Goal: Contribute content: Contribute content

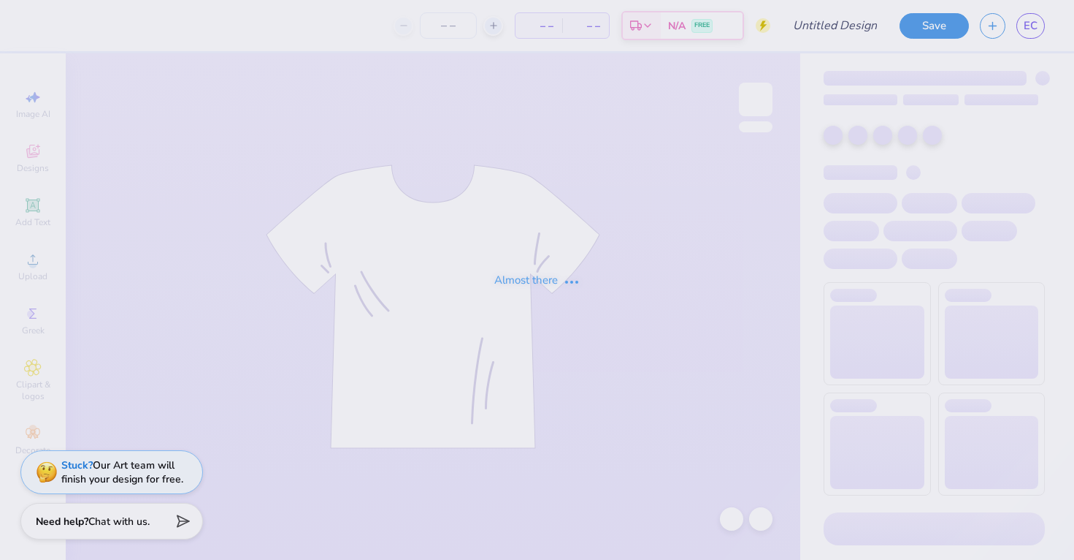
type input "new mem retreat merch"
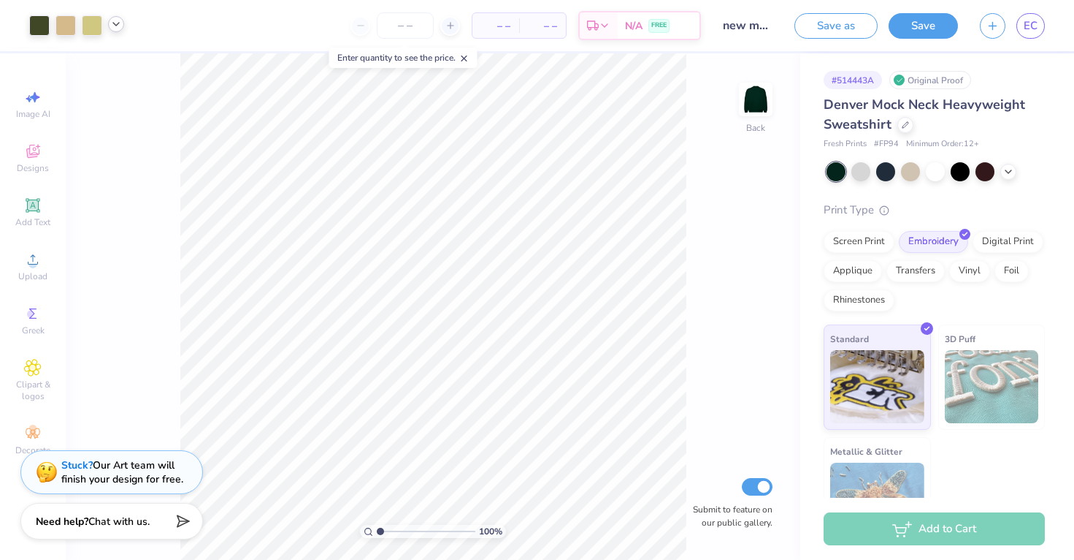
click at [117, 18] on div at bounding box center [116, 24] width 16 height 16
click at [172, 70] on div at bounding box center [171, 61] width 20 height 20
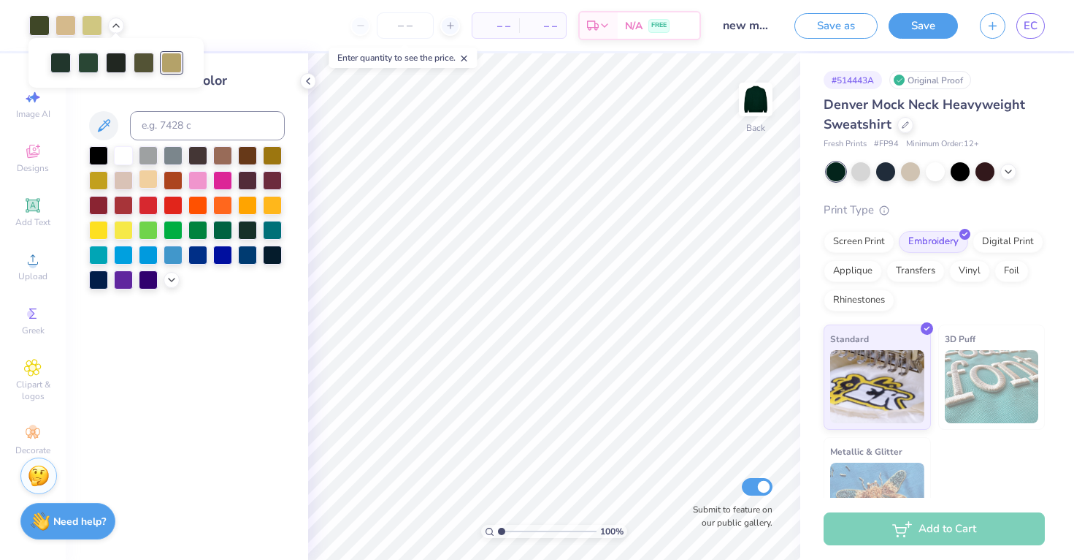
click at [140, 171] on div at bounding box center [148, 178] width 19 height 19
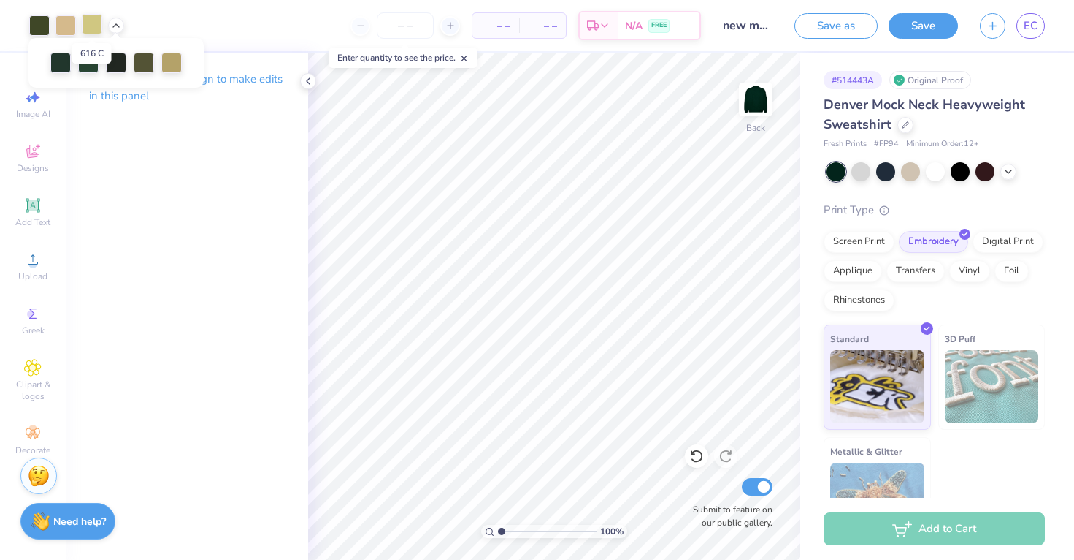
click at [85, 26] on div at bounding box center [92, 24] width 20 height 20
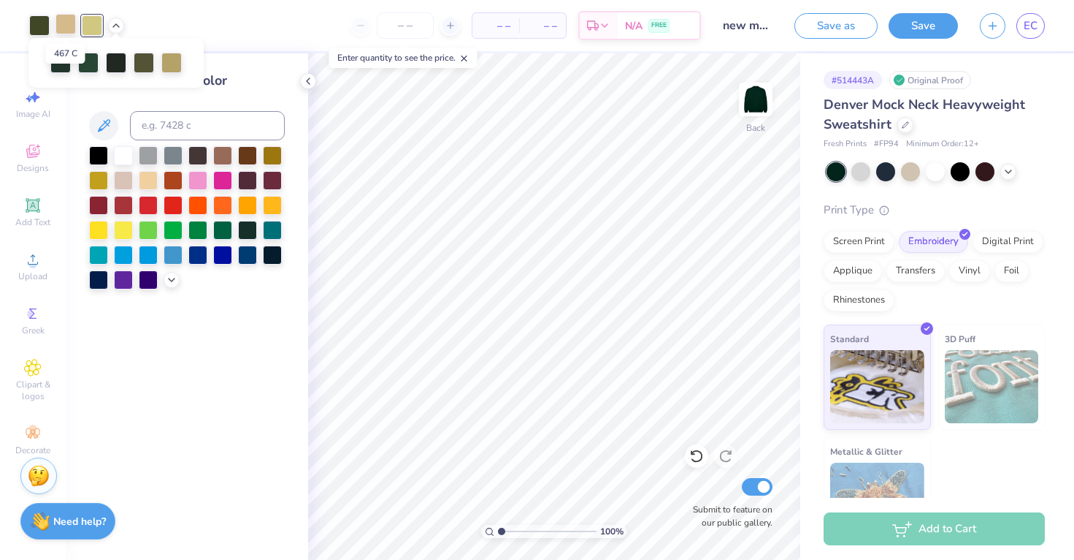
click at [75, 22] on div at bounding box center [66, 24] width 20 height 20
click at [146, 183] on div at bounding box center [148, 178] width 19 height 19
click at [172, 283] on icon at bounding box center [172, 278] width 12 height 12
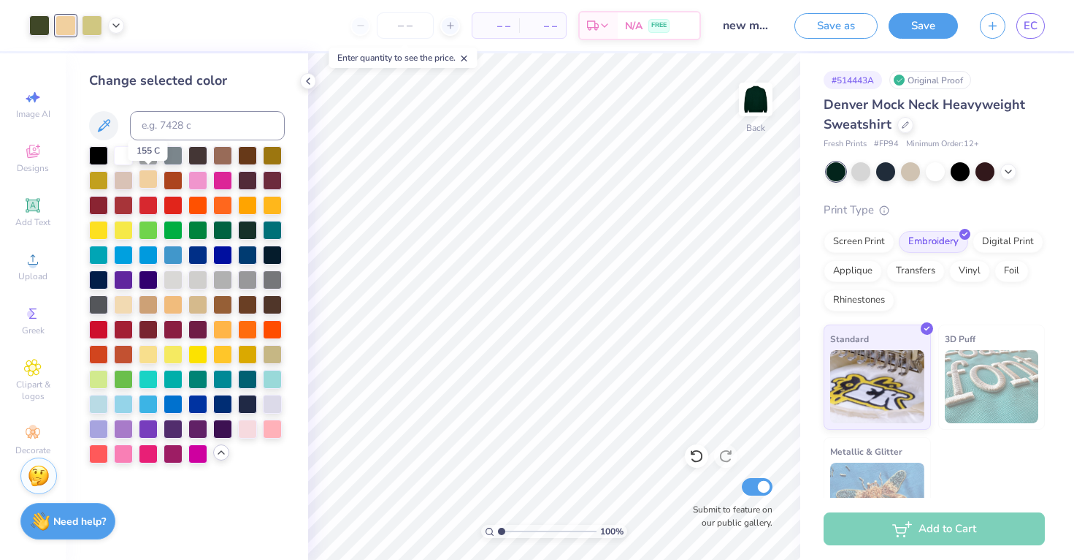
click at [152, 175] on div at bounding box center [148, 178] width 19 height 19
click at [121, 298] on div at bounding box center [123, 303] width 19 height 19
click at [129, 300] on div at bounding box center [123, 303] width 19 height 19
click at [128, 175] on div at bounding box center [123, 178] width 19 height 19
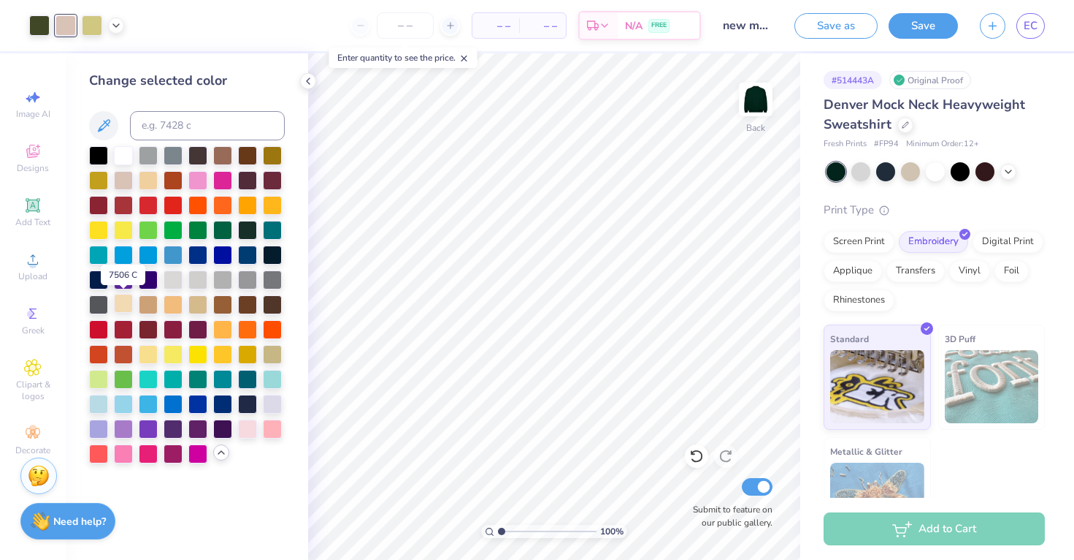
click at [125, 299] on div at bounding box center [123, 303] width 19 height 19
click at [101, 128] on icon at bounding box center [104, 126] width 18 height 18
click at [103, 128] on icon at bounding box center [104, 125] width 12 height 12
click at [110, 131] on icon at bounding box center [104, 126] width 18 height 18
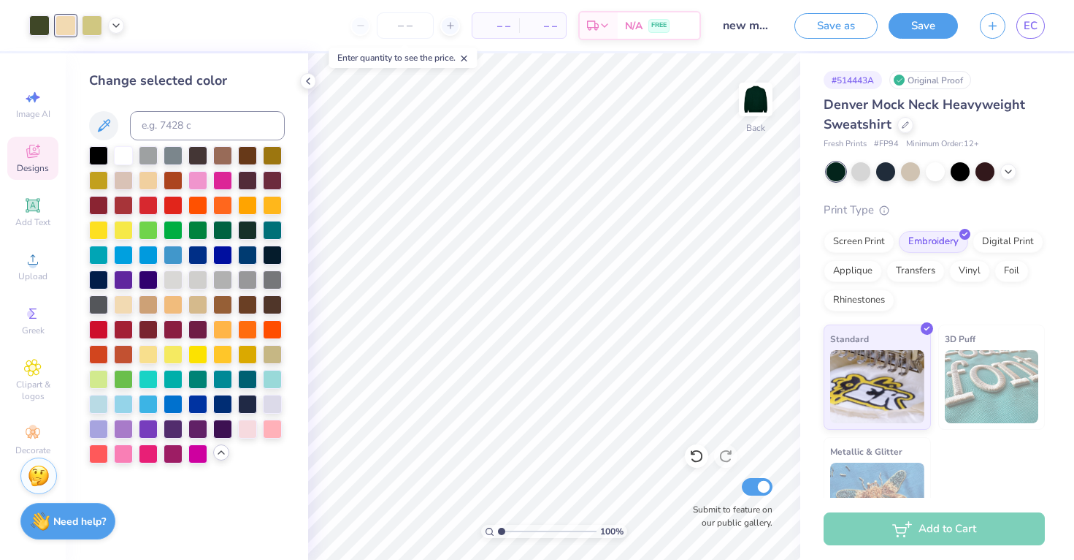
click at [40, 157] on icon at bounding box center [33, 151] width 18 height 18
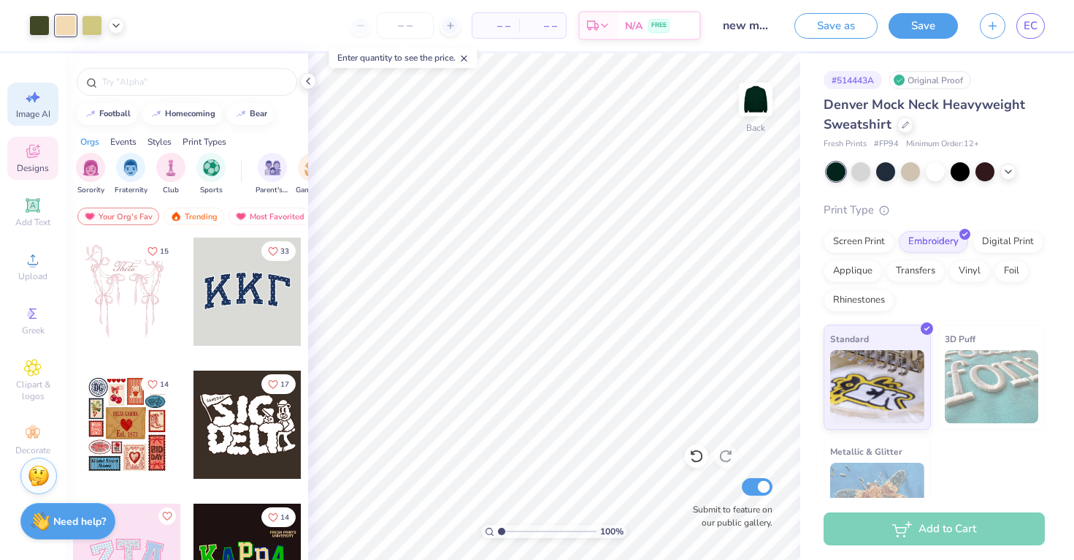
click at [31, 111] on span "Image AI" at bounding box center [33, 114] width 34 height 12
select select "4"
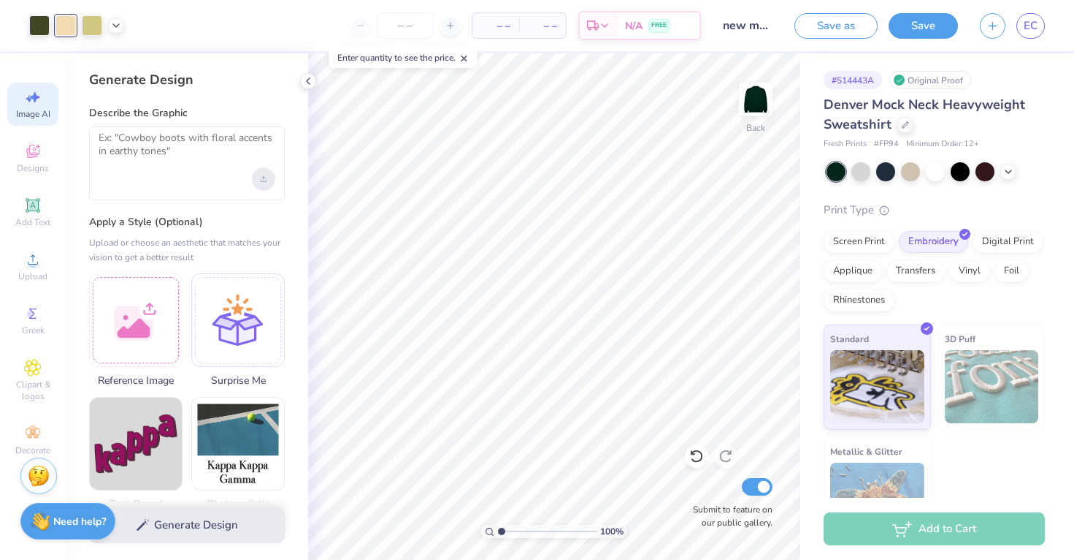
click at [265, 188] on div "Upload image" at bounding box center [263, 178] width 23 height 23
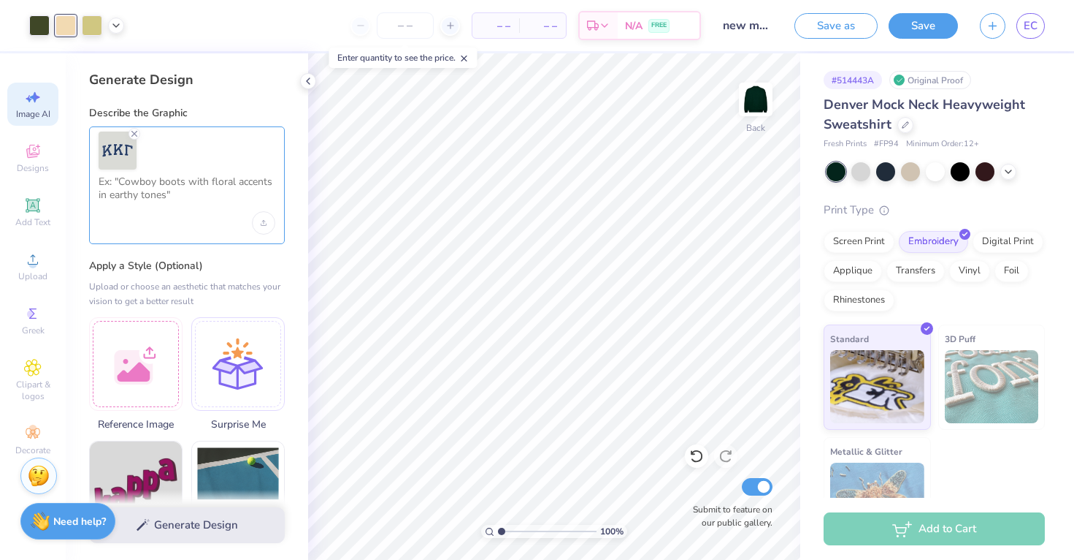
click at [200, 180] on textarea at bounding box center [187, 193] width 177 height 37
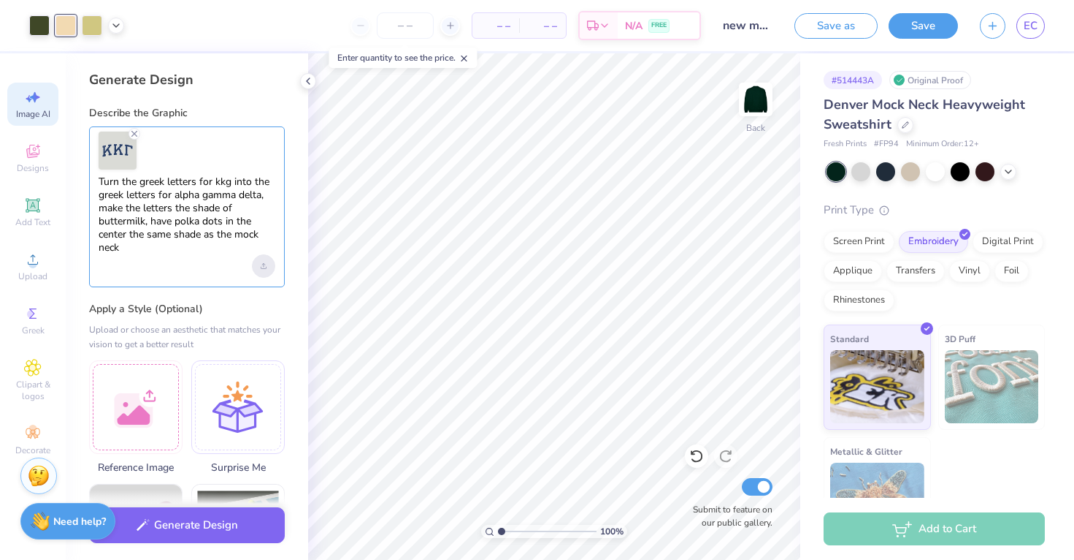
type textarea "Turn the greek letters for kkg into the greek letters for alpha gamma delta, ma…"
click at [259, 258] on div "Upload image" at bounding box center [263, 265] width 23 height 23
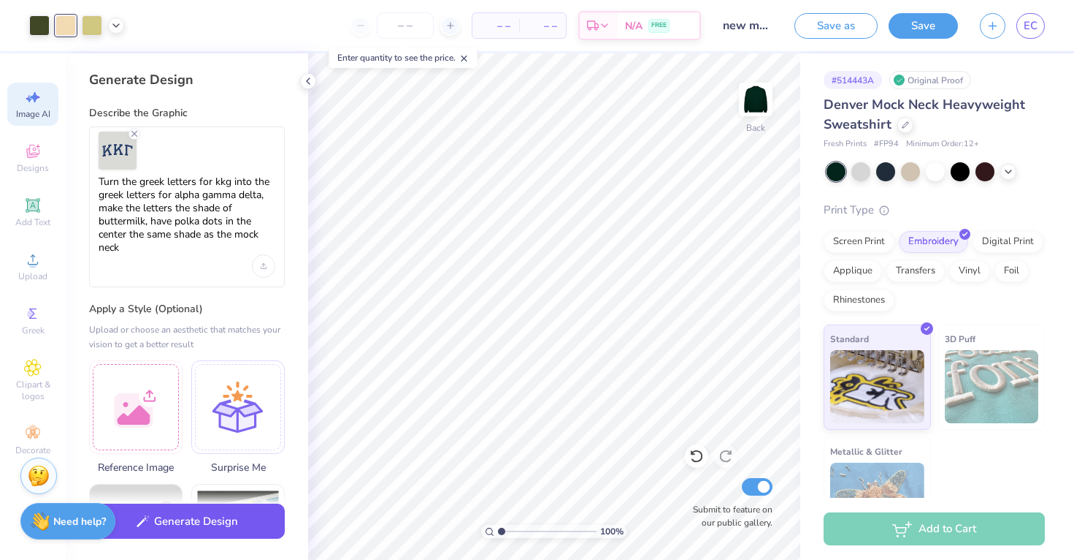
click at [253, 519] on button "Generate Design" at bounding box center [187, 521] width 196 height 36
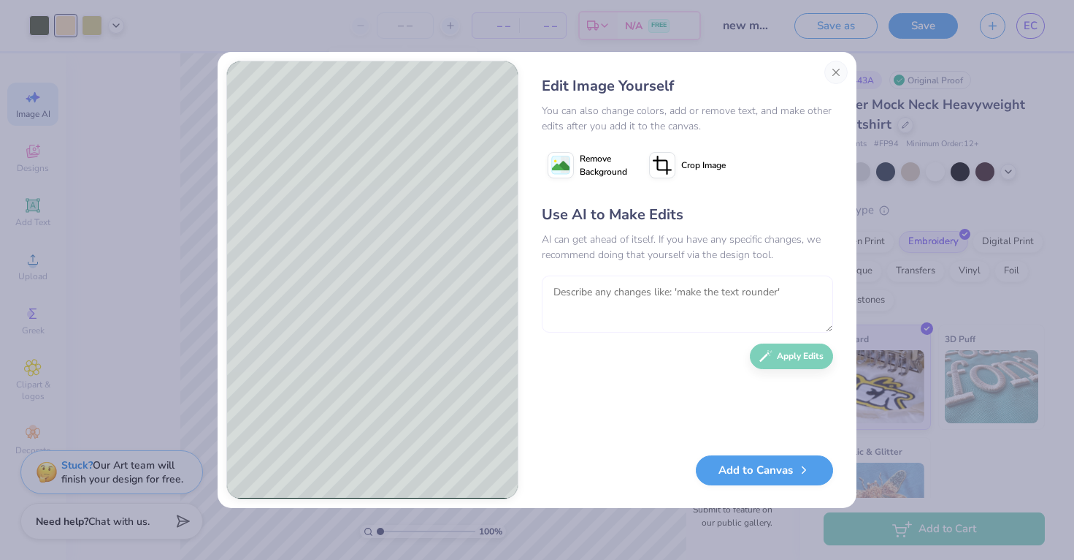
click at [716, 302] on textarea at bounding box center [687, 303] width 291 height 57
type textarea "change th color of the polka dots to forest green"
click at [800, 356] on button "Apply Edits" at bounding box center [791, 356] width 83 height 26
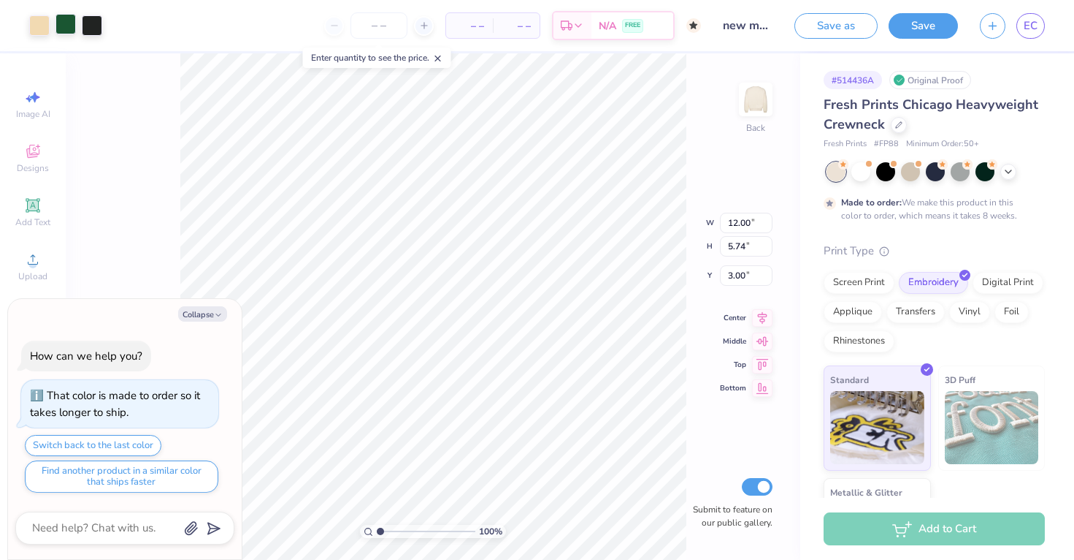
click at [64, 14] on div at bounding box center [66, 24] width 20 height 20
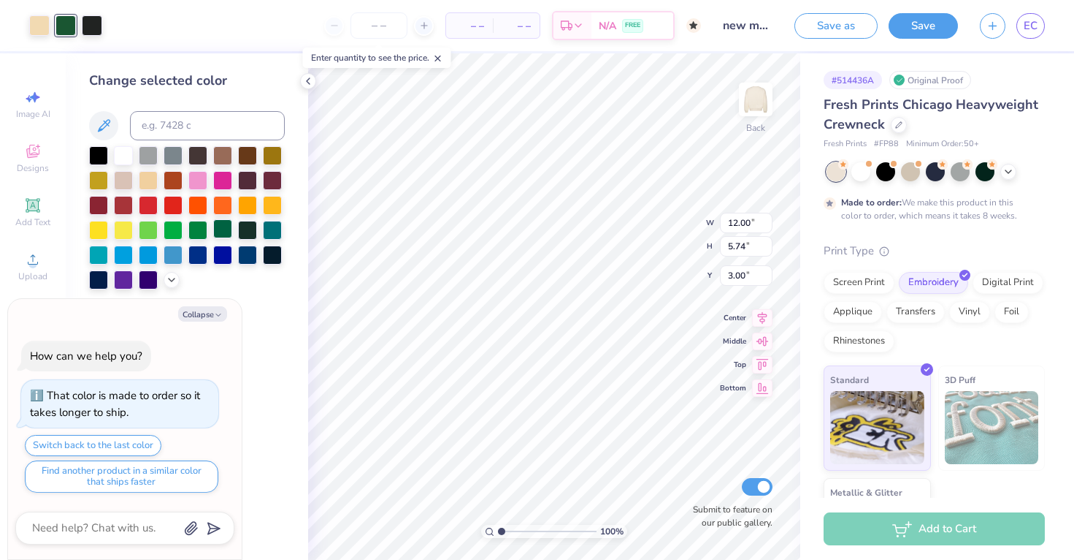
click at [220, 235] on div at bounding box center [222, 228] width 19 height 19
click at [202, 230] on div at bounding box center [197, 228] width 19 height 19
click at [171, 278] on icon at bounding box center [172, 278] width 12 height 12
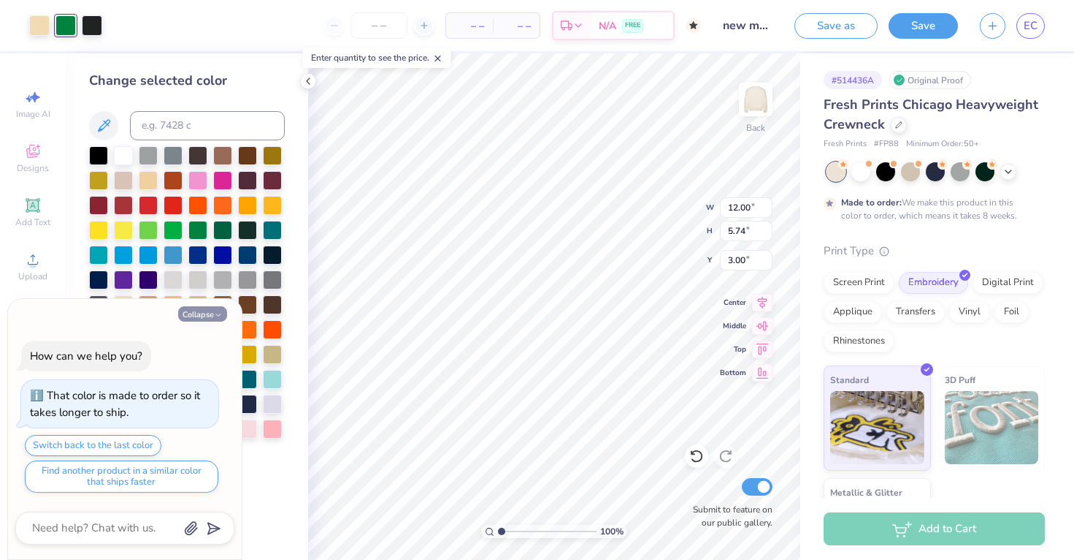
click at [198, 315] on button "Collapse" at bounding box center [202, 313] width 49 height 15
type textarea "x"
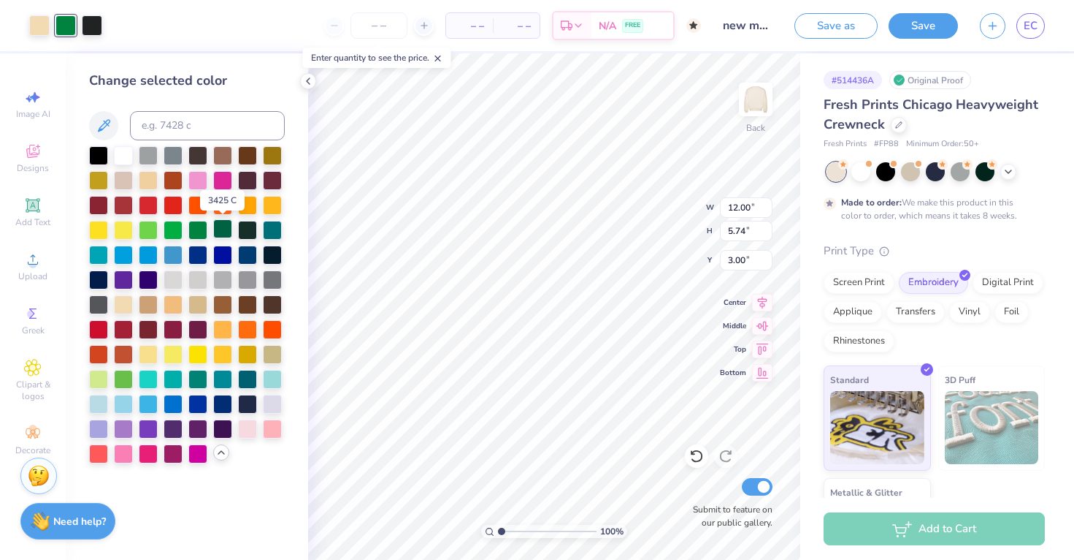
click at [218, 229] on div at bounding box center [222, 228] width 19 height 19
click at [698, 452] on icon at bounding box center [697, 455] width 15 height 15
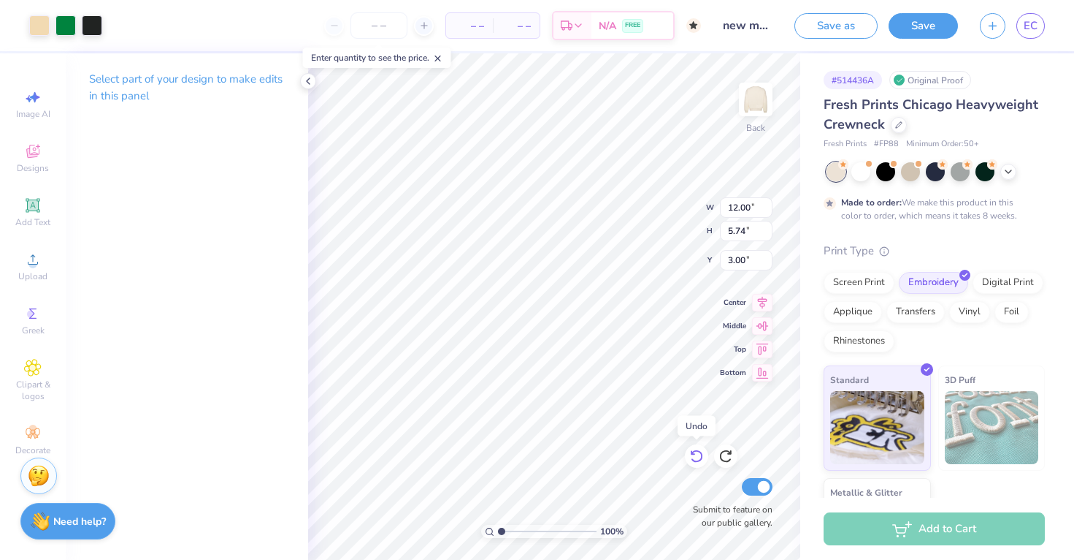
click at [692, 455] on icon at bounding box center [697, 455] width 15 height 15
click at [66, 31] on div at bounding box center [66, 24] width 20 height 20
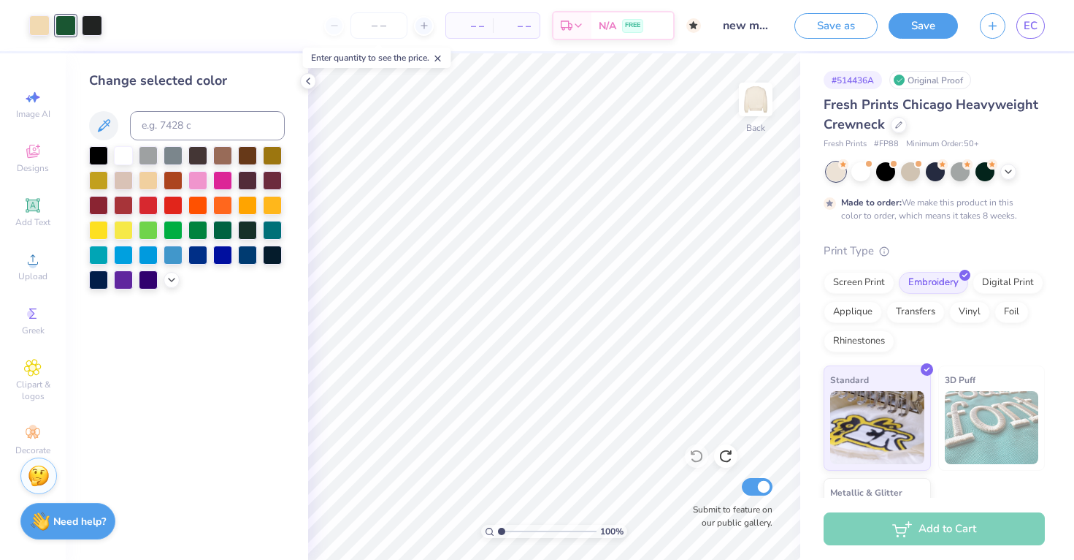
click at [161, 281] on div at bounding box center [187, 217] width 196 height 143
click at [171, 279] on polyline at bounding box center [172, 278] width 6 height 3
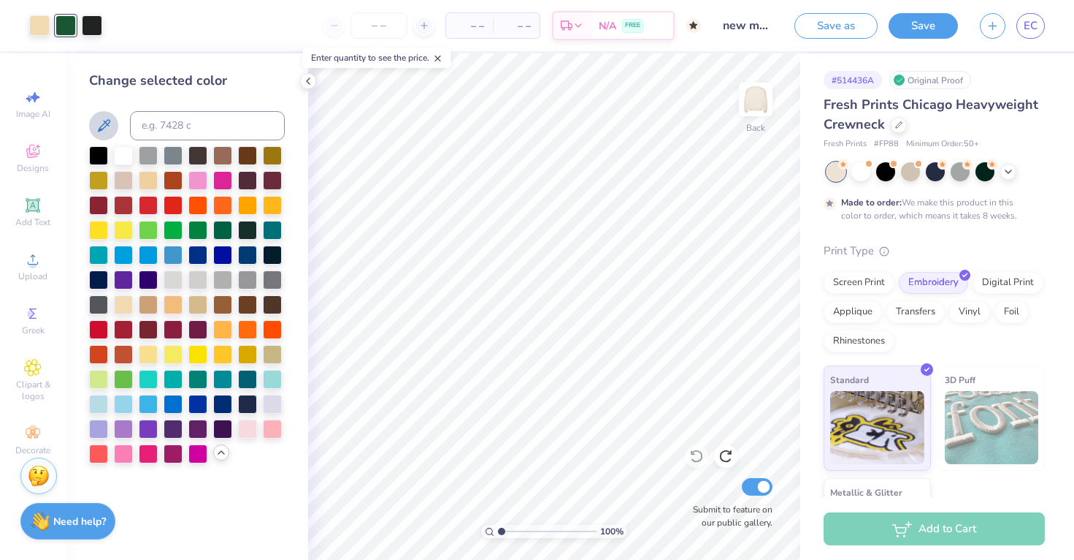
click at [112, 123] on button at bounding box center [103, 125] width 29 height 29
click at [105, 125] on icon at bounding box center [104, 126] width 18 height 18
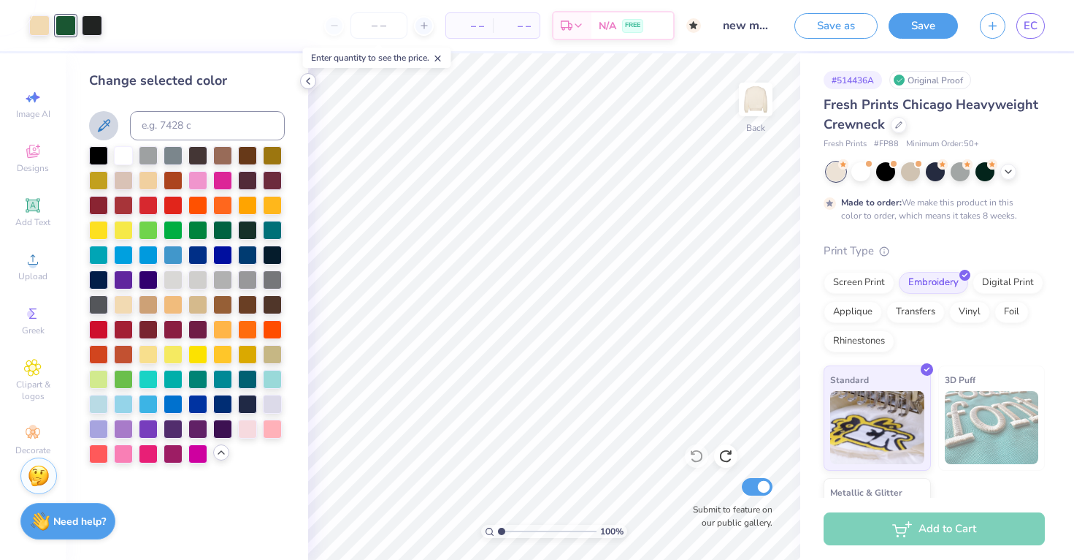
click at [309, 84] on icon at bounding box center [308, 81] width 12 height 12
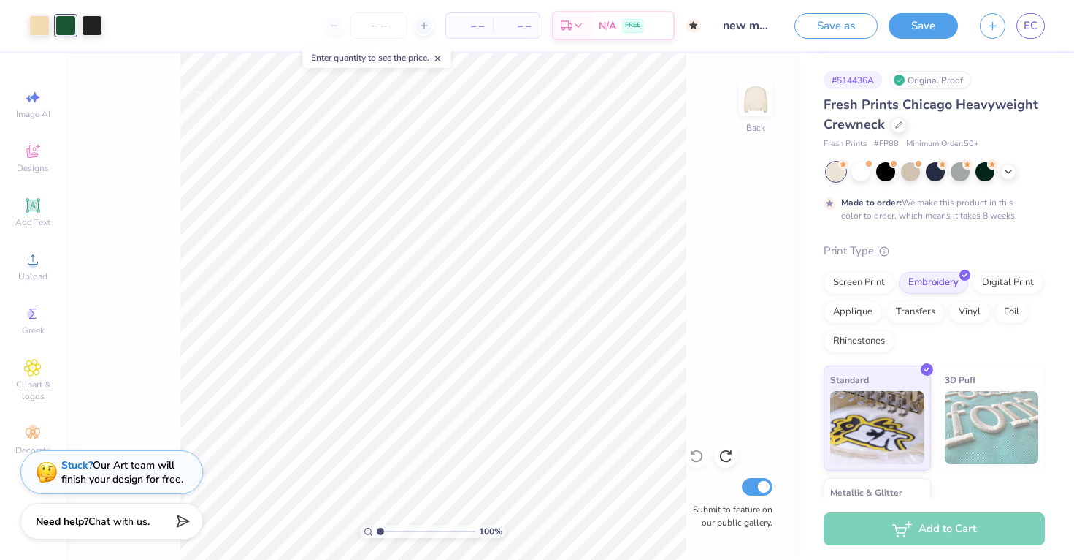
click at [68, 18] on div at bounding box center [66, 25] width 20 height 20
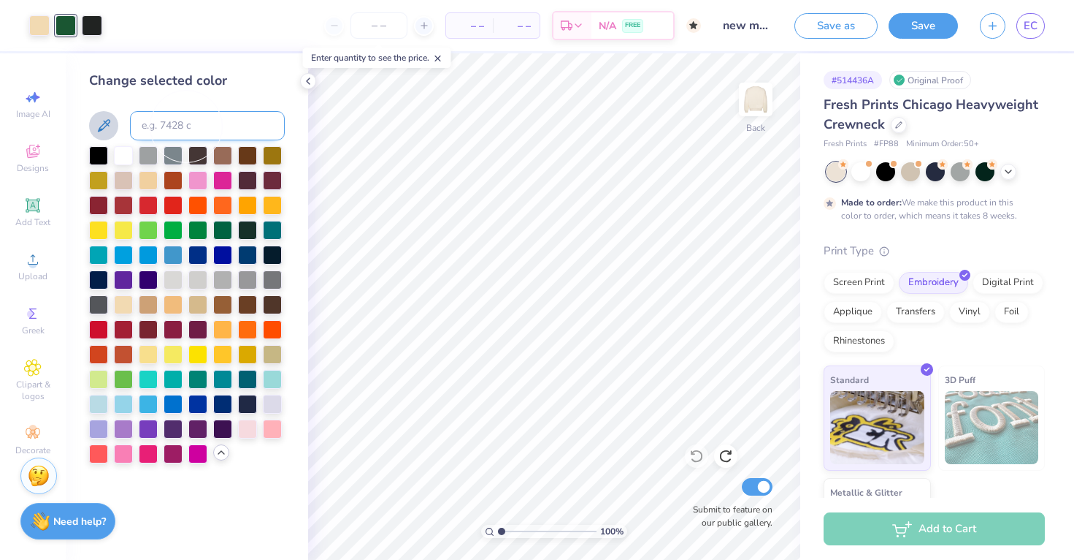
drag, startPoint x: 196, startPoint y: 135, endPoint x: 180, endPoint y: 133, distance: 16.9
click at [180, 133] on input at bounding box center [207, 125] width 155 height 29
drag, startPoint x: 164, startPoint y: 146, endPoint x: 156, endPoint y: 168, distance: 23.3
click at [156, 168] on div at bounding box center [187, 304] width 196 height 317
click at [102, 123] on icon at bounding box center [104, 126] width 18 height 18
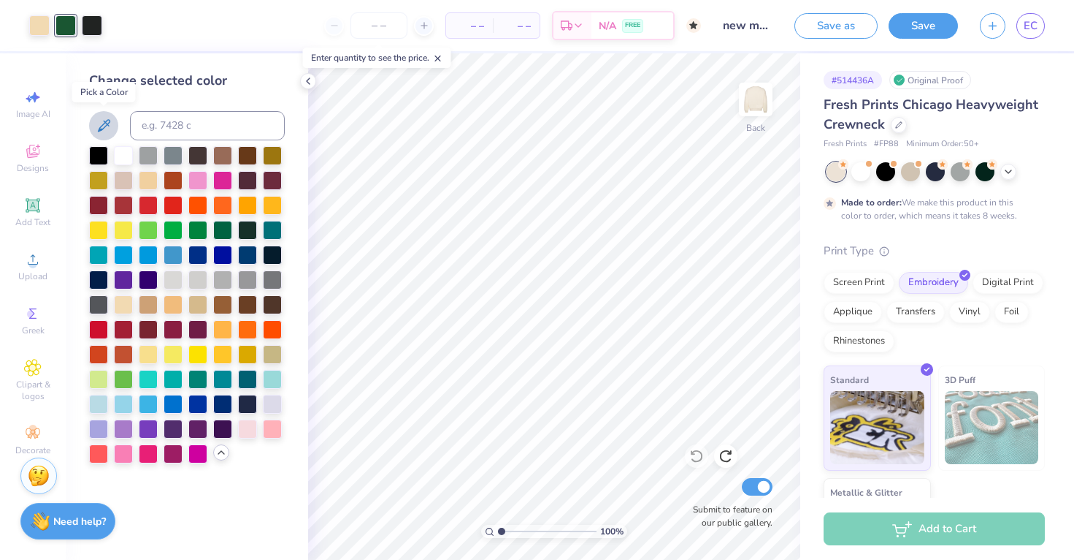
click at [102, 123] on icon at bounding box center [104, 126] width 18 height 18
click at [72, 29] on div at bounding box center [66, 25] width 20 height 20
click at [314, 85] on div "Art colors – – Per Item – – Total Est. Delivery N/A FREE Design Title new membe…" at bounding box center [537, 280] width 1074 height 560
click at [311, 83] on icon at bounding box center [308, 81] width 12 height 12
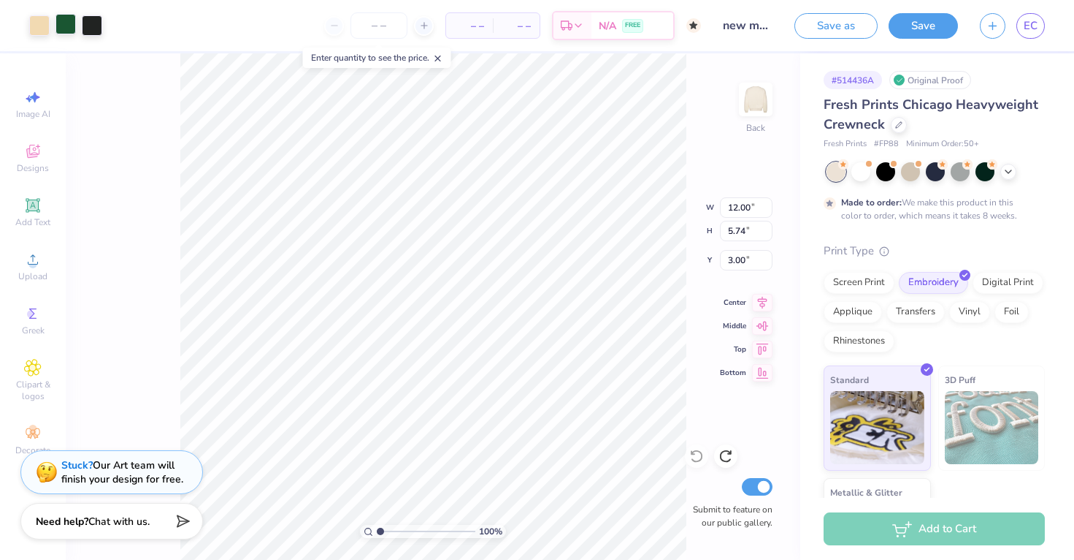
click at [70, 24] on div at bounding box center [66, 24] width 20 height 20
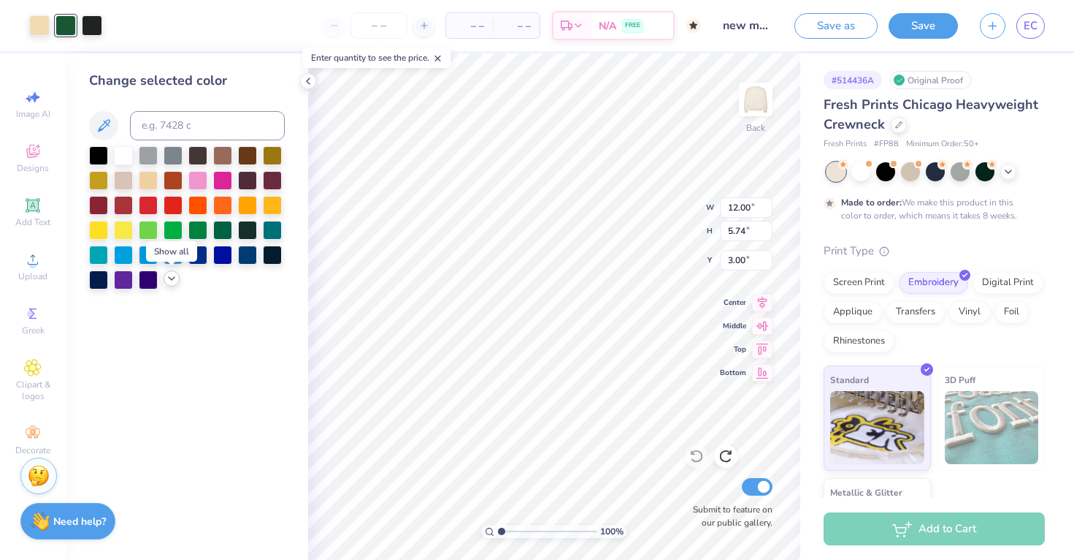
click at [169, 274] on icon at bounding box center [172, 278] width 12 height 12
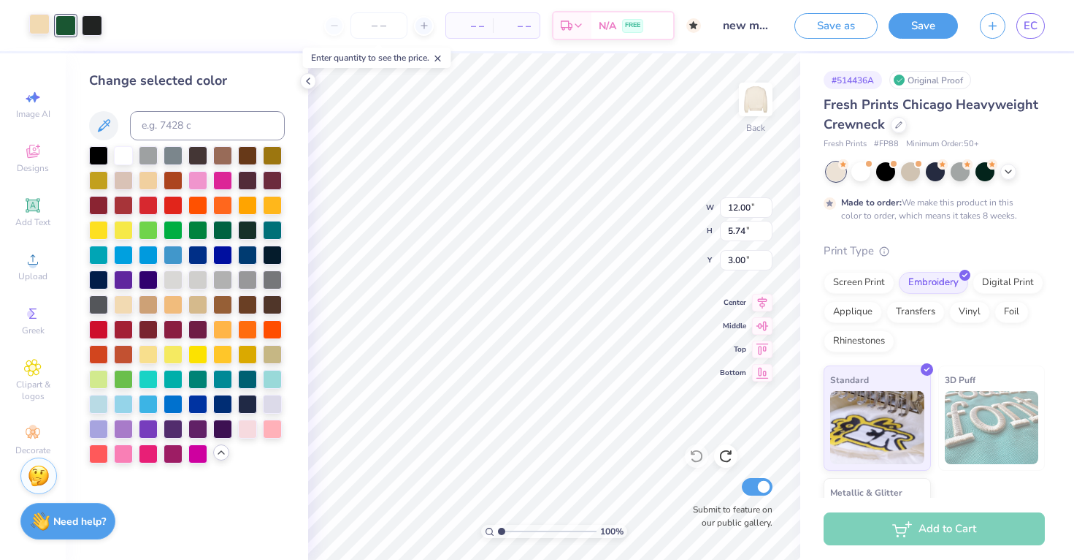
click at [37, 30] on div at bounding box center [39, 24] width 20 height 20
click at [123, 299] on div at bounding box center [123, 303] width 19 height 19
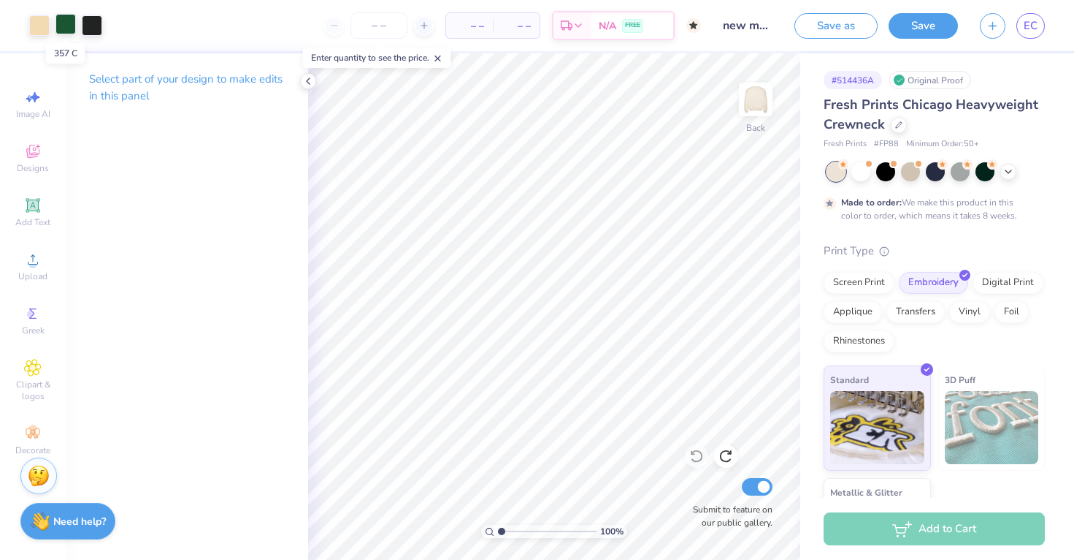
click at [64, 23] on div at bounding box center [66, 24] width 20 height 20
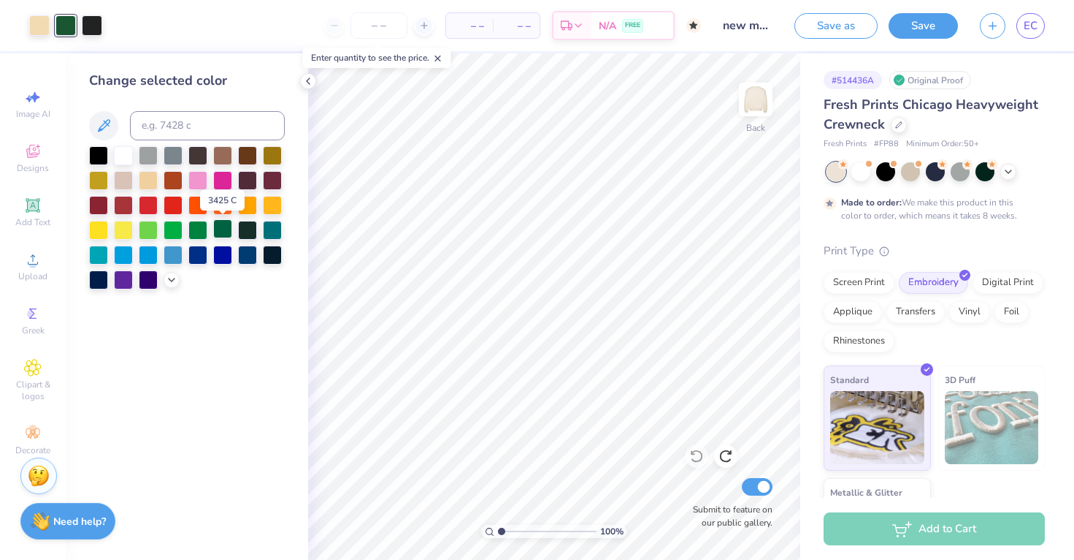
click at [226, 222] on div at bounding box center [222, 228] width 19 height 19
click at [696, 457] on icon at bounding box center [697, 455] width 15 height 15
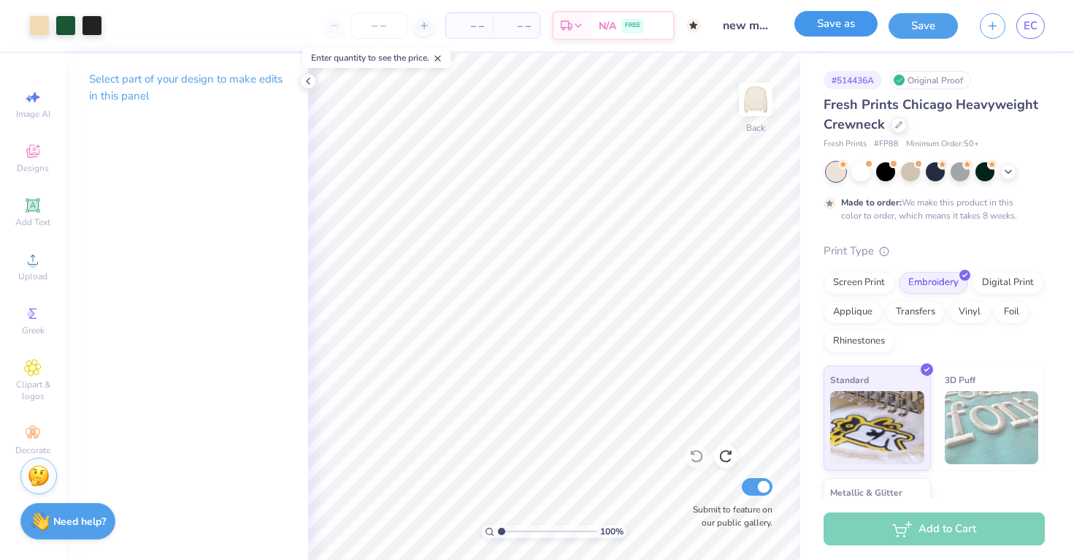
click at [829, 26] on button "Save as" at bounding box center [836, 24] width 83 height 26
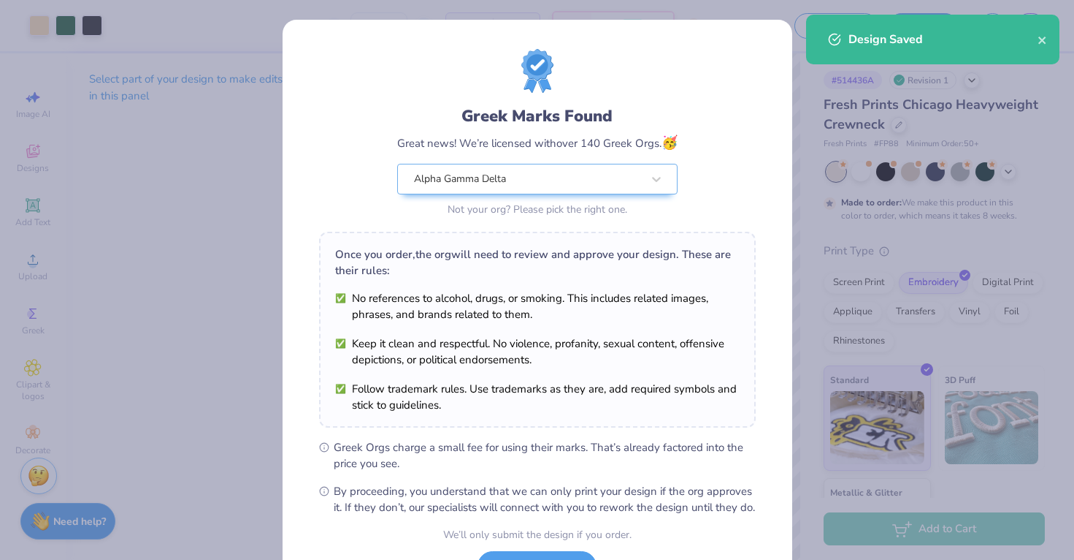
scroll to position [124, 0]
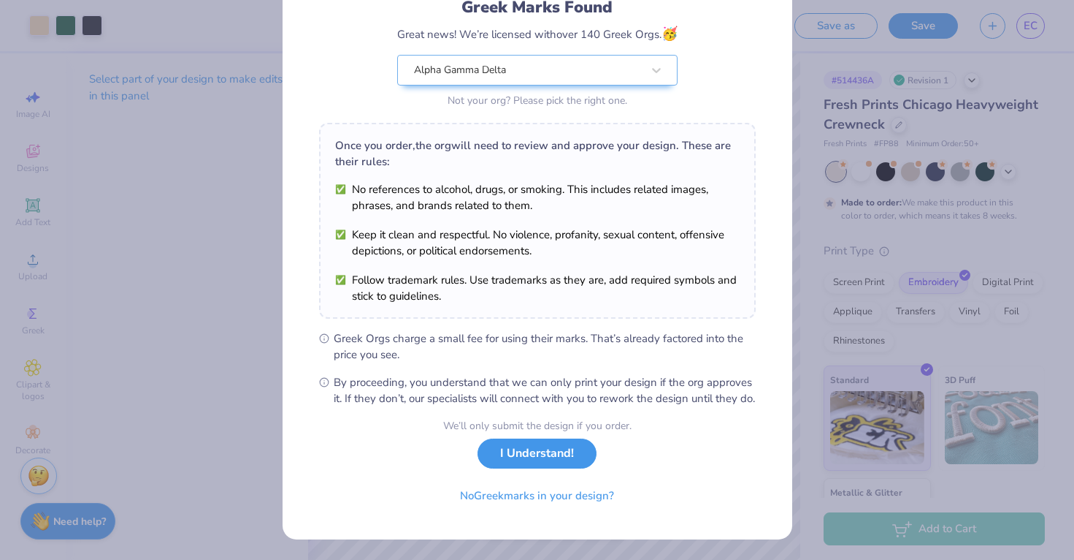
click at [514, 467] on button "I Understand!" at bounding box center [537, 453] width 119 height 30
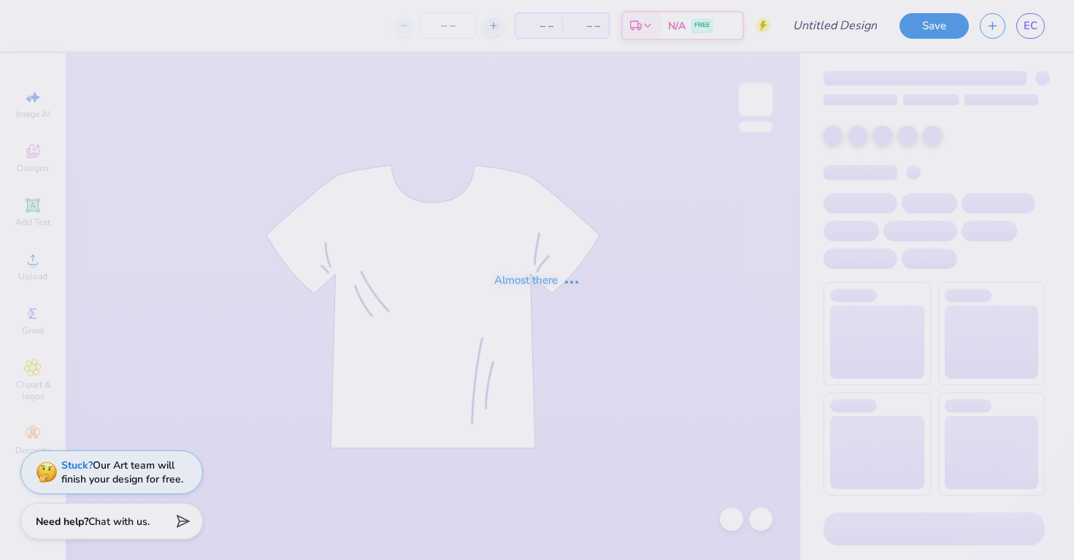
type input "new member merch"
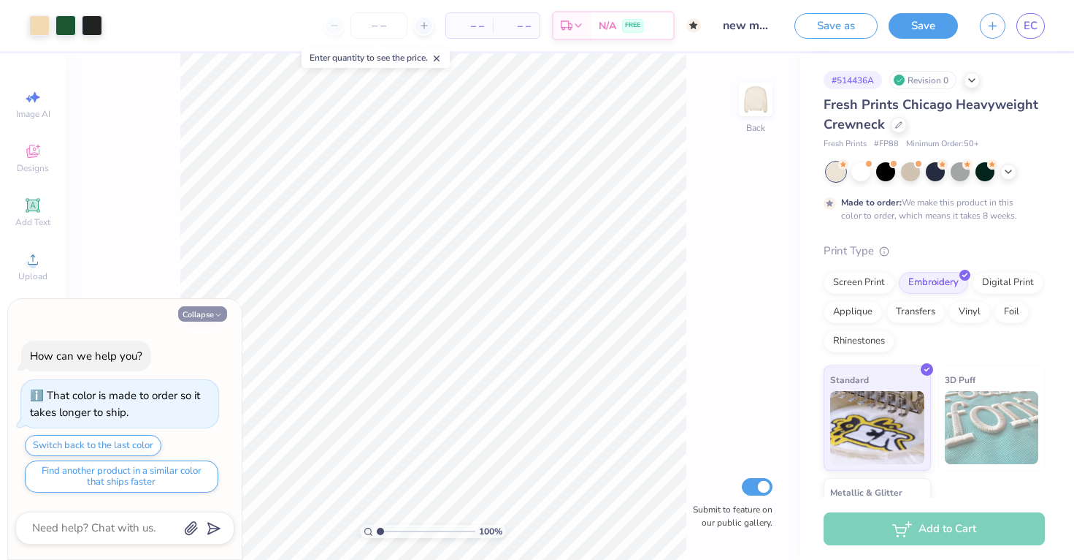
click at [187, 313] on button "Collapse" at bounding box center [202, 313] width 49 height 15
type textarea "x"
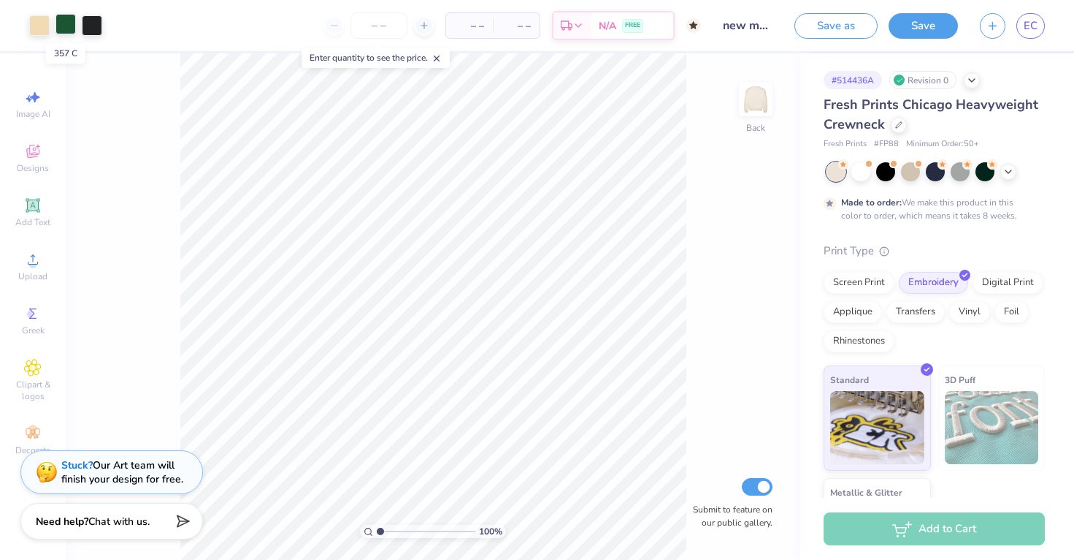
click at [65, 20] on div at bounding box center [66, 24] width 20 height 20
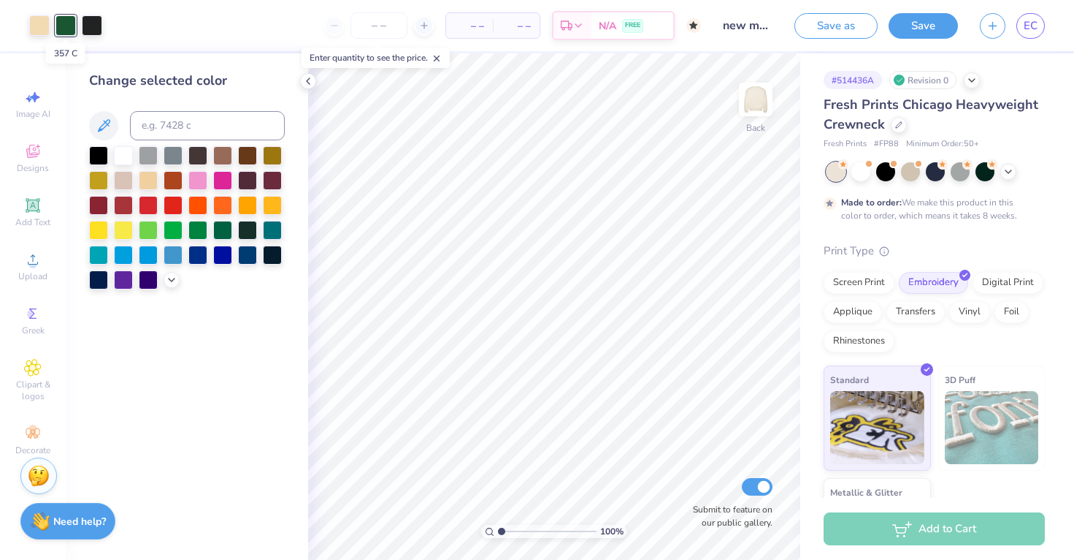
click at [65, 20] on div at bounding box center [66, 25] width 20 height 20
click at [168, 280] on icon at bounding box center [172, 278] width 12 height 12
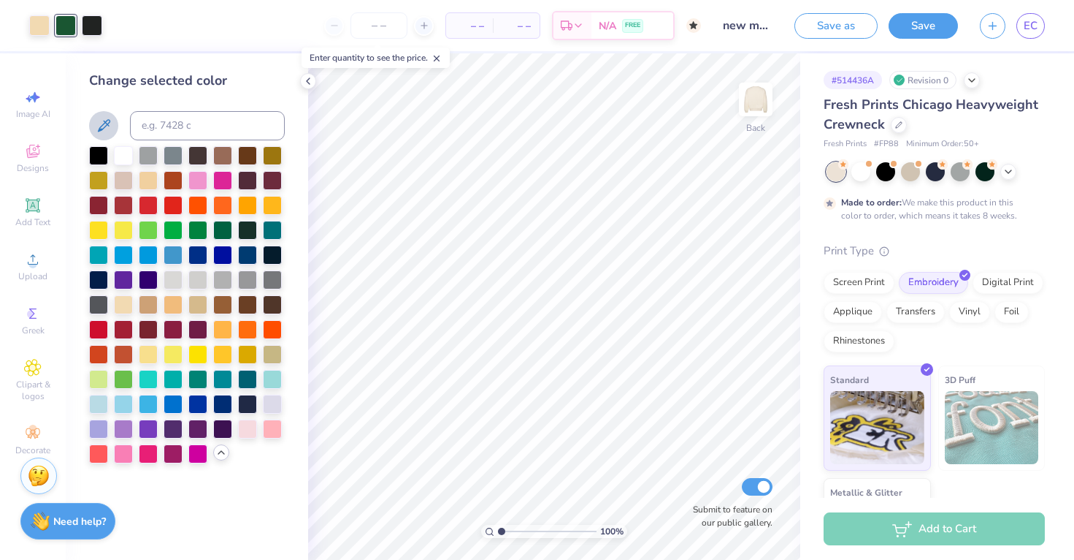
click at [107, 129] on icon at bounding box center [104, 126] width 18 height 18
